Goal: Find specific page/section: Find specific page/section

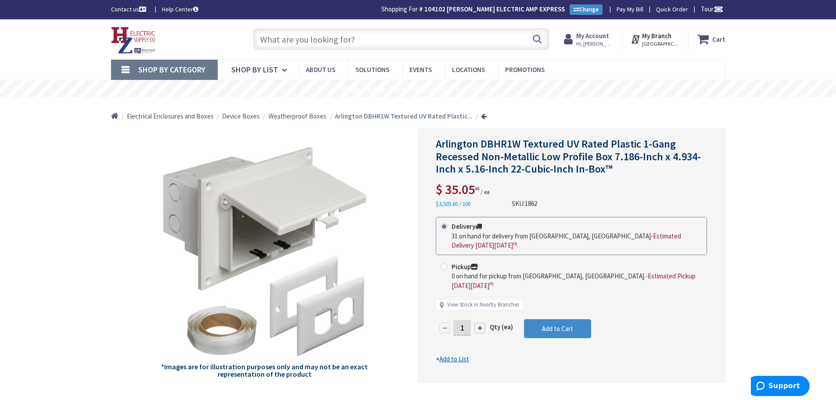
click at [384, 41] on input "text" at bounding box center [401, 39] width 296 height 22
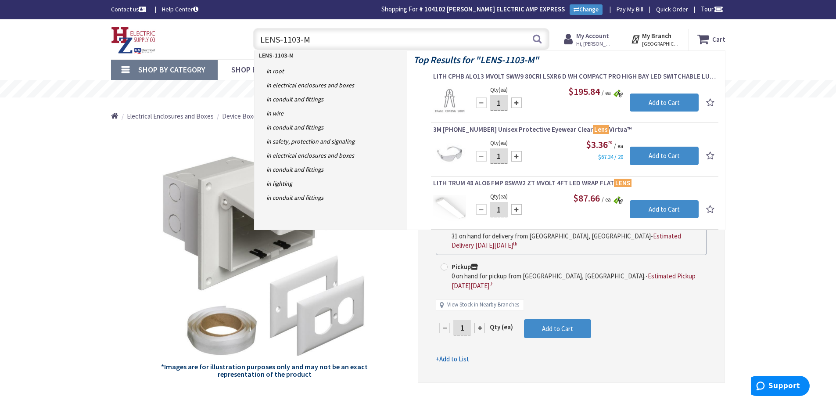
type input "LENS-1103-MP"
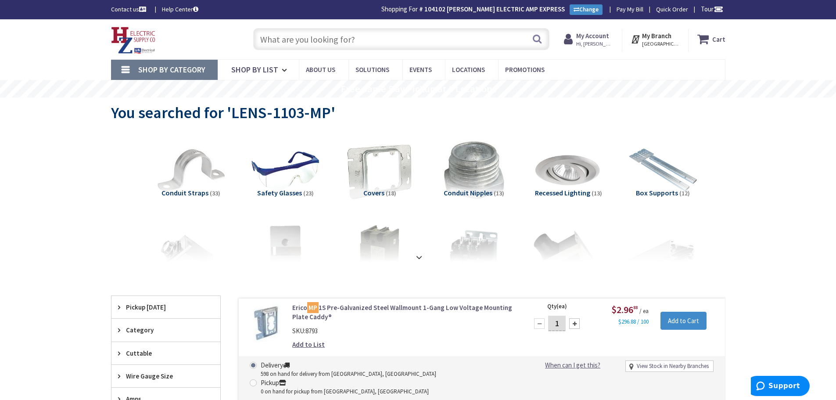
click at [384, 37] on input "text" at bounding box center [401, 39] width 296 height 22
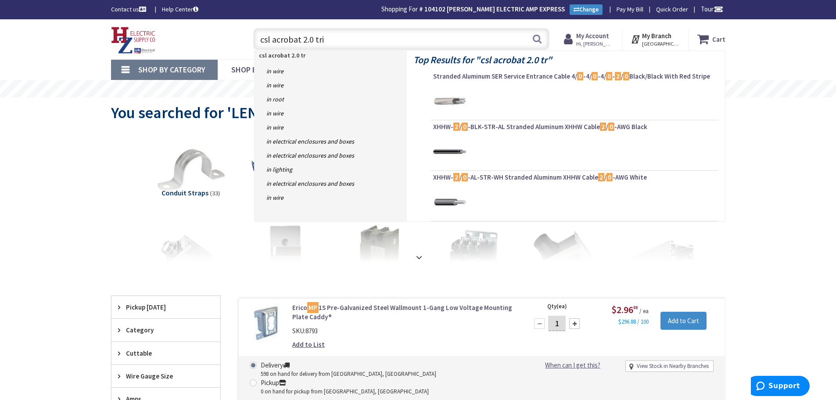
type input "csl acrobat 2.0 trim"
